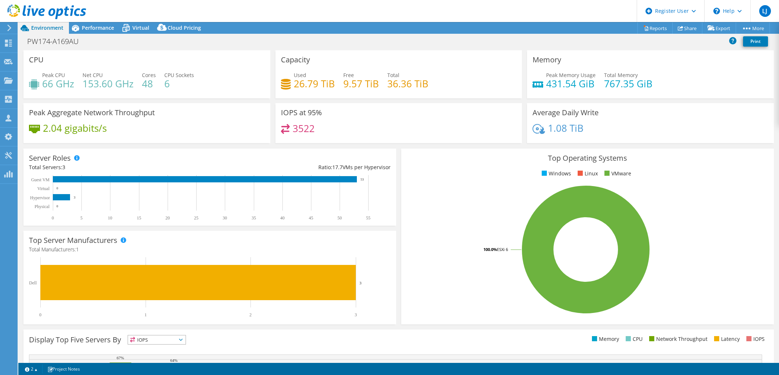
select select "USD"
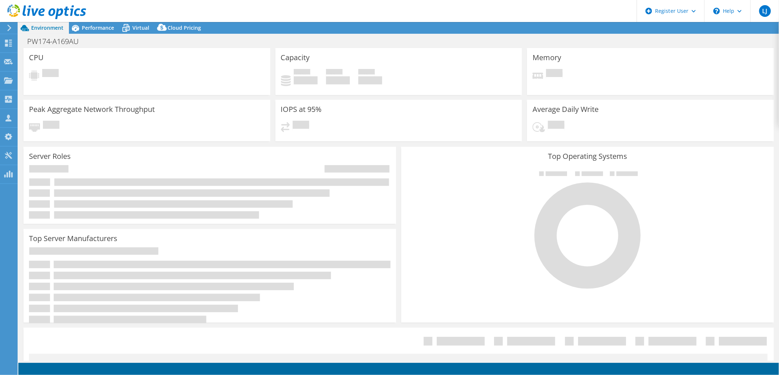
select select "USD"
